Goal: Information Seeking & Learning: Learn about a topic

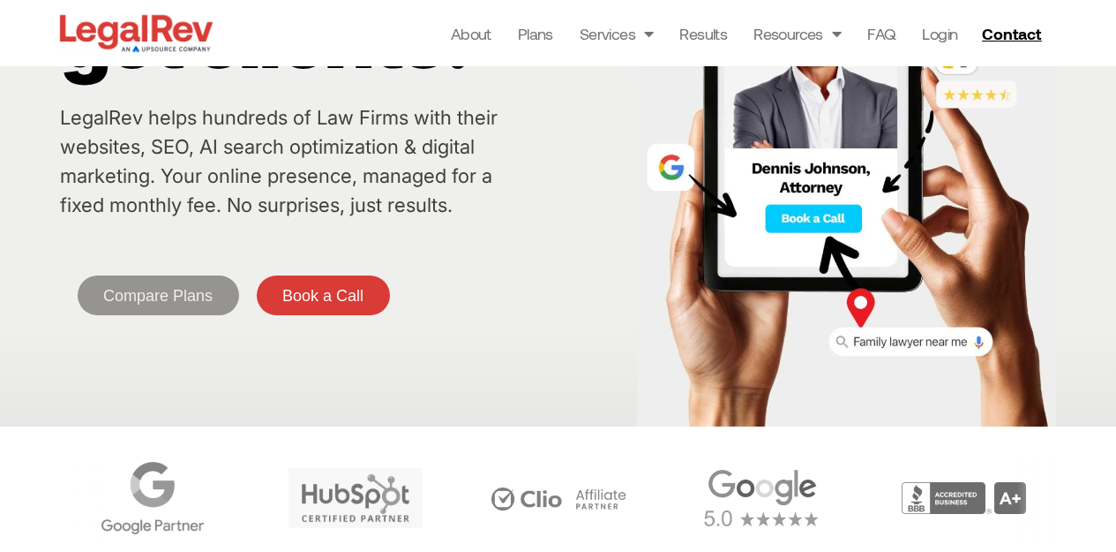
click at [228, 298] on link "Compare Plans" at bounding box center [158, 295] width 161 height 40
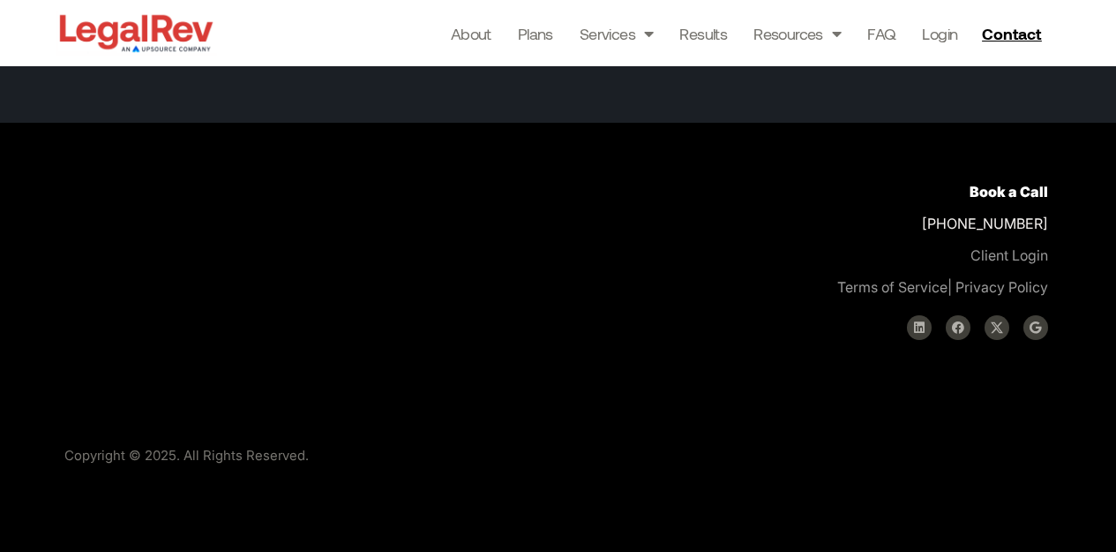
scroll to position [5751, 0]
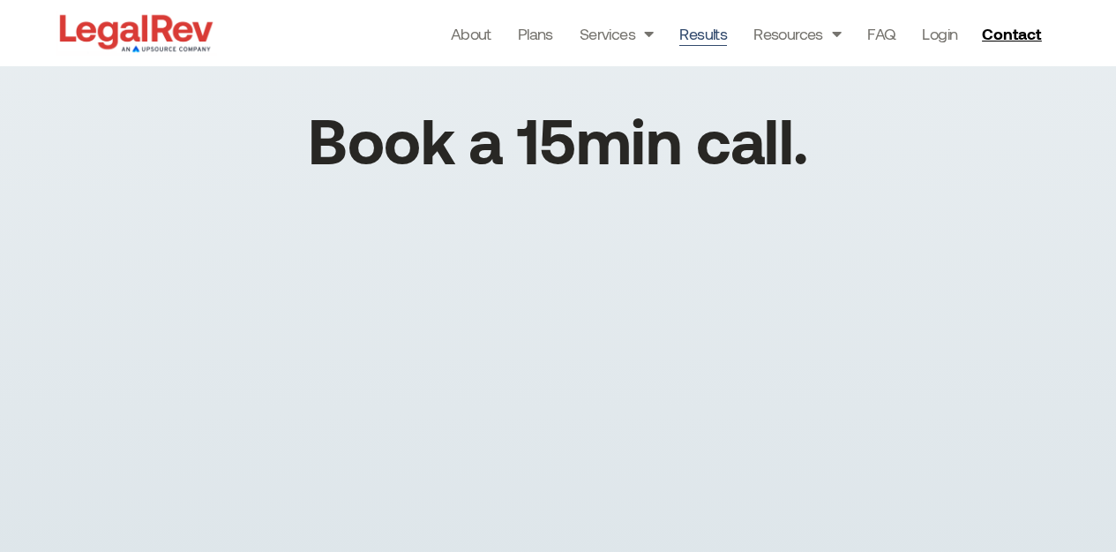
click at [712, 35] on link "Results" at bounding box center [704, 33] width 48 height 25
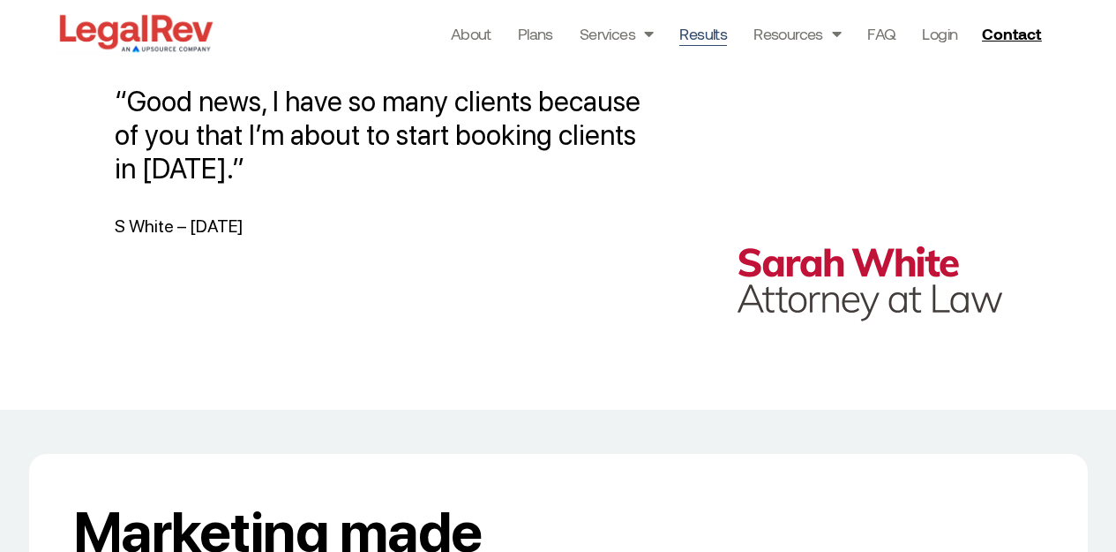
scroll to position [2647, 0]
